Goal: Share content

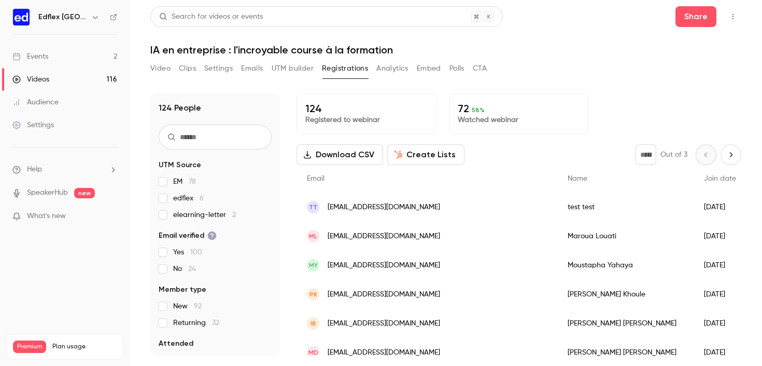
click at [46, 57] on div "Events" at bounding box center [30, 56] width 36 height 10
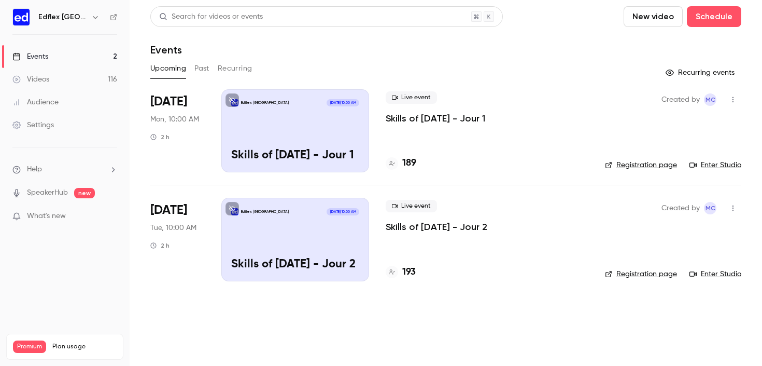
click at [206, 67] on button "Past" at bounding box center [201, 68] width 15 height 17
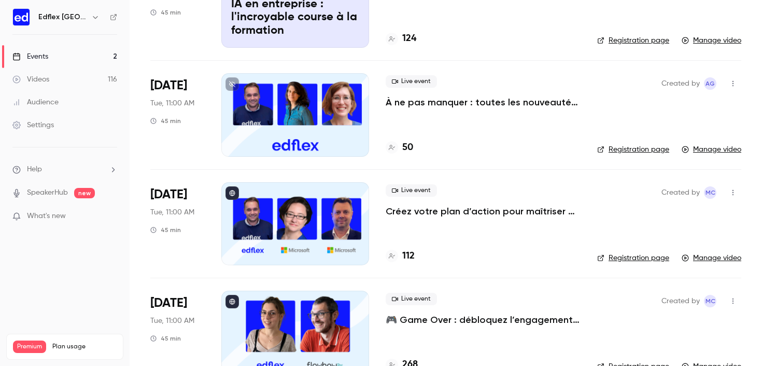
scroll to position [187, 0]
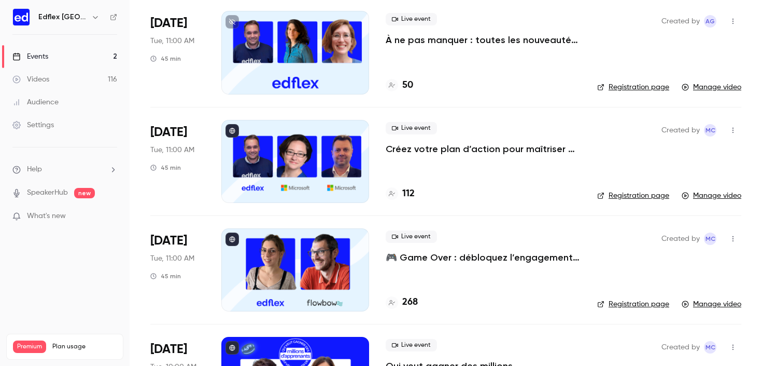
click at [725, 237] on button "button" at bounding box center [733, 238] width 17 height 17
click at [675, 265] on div "Share" at bounding box center [685, 265] width 79 height 10
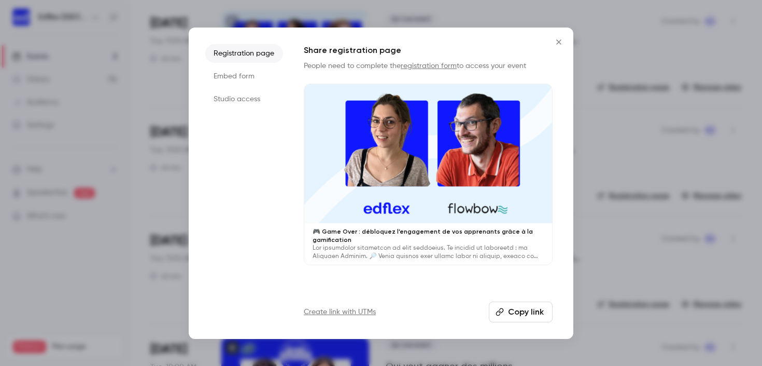
click at [526, 314] on button "Copy link" at bounding box center [521, 311] width 64 height 21
